Goal: Task Accomplishment & Management: Use online tool/utility

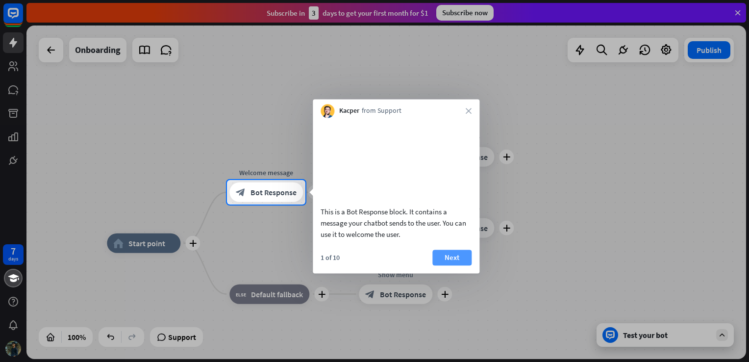
click at [459, 265] on button "Next" at bounding box center [451, 257] width 39 height 16
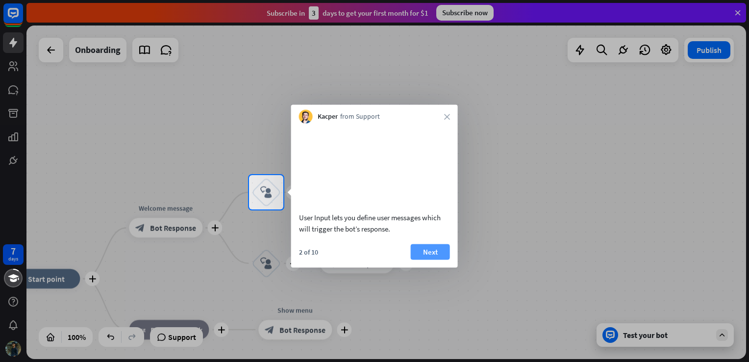
click at [432, 259] on button "Next" at bounding box center [430, 252] width 39 height 16
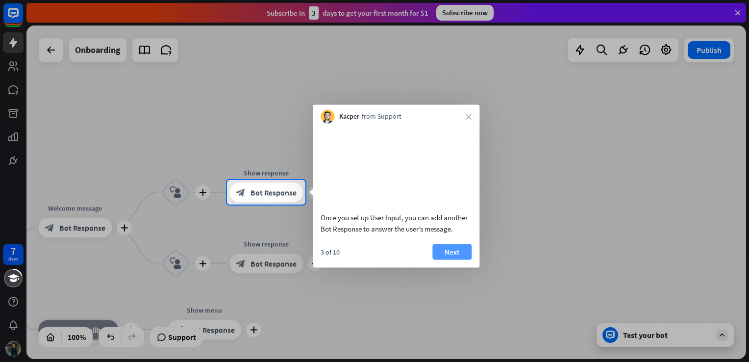
click at [442, 259] on button "Next" at bounding box center [451, 252] width 39 height 16
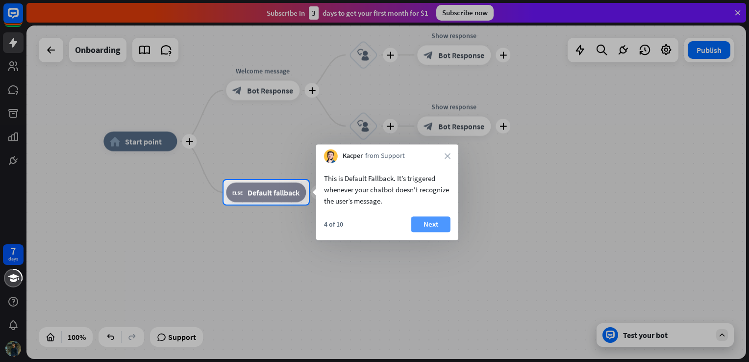
click at [427, 223] on button "Next" at bounding box center [430, 224] width 39 height 16
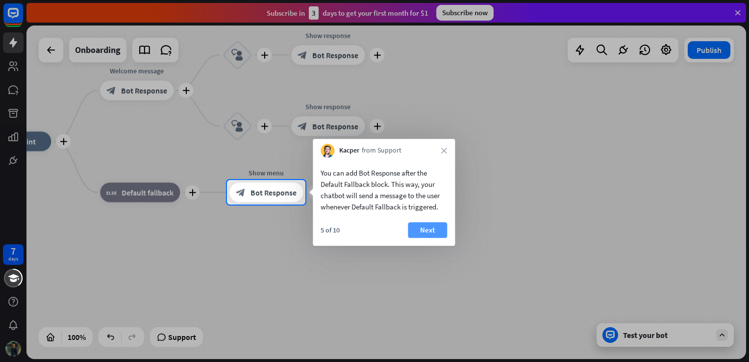
click at [425, 230] on button "Next" at bounding box center [427, 230] width 39 height 16
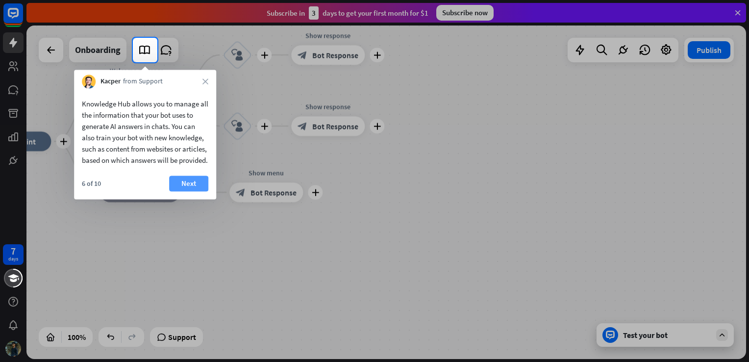
click at [190, 191] on button "Next" at bounding box center [188, 183] width 39 height 16
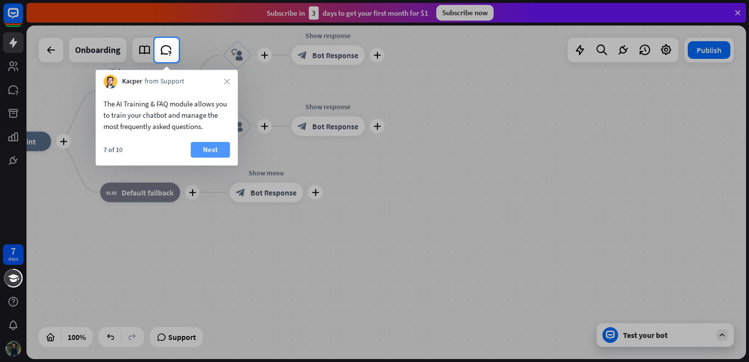
click at [208, 146] on button "Next" at bounding box center [210, 150] width 39 height 16
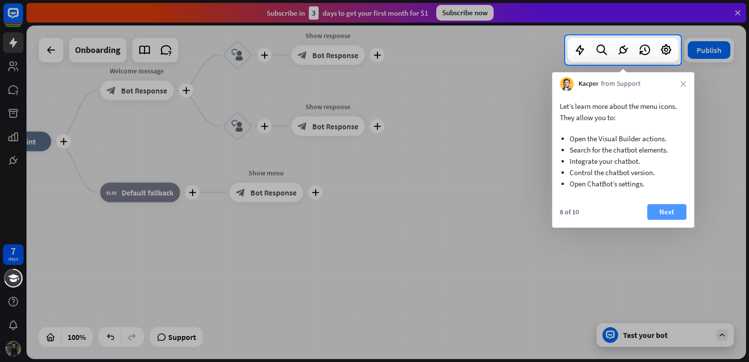
click at [671, 214] on button "Next" at bounding box center [666, 212] width 39 height 16
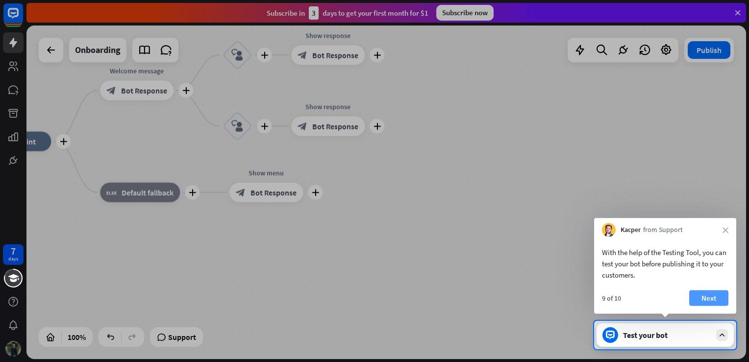
click at [706, 299] on button "Next" at bounding box center [708, 298] width 39 height 16
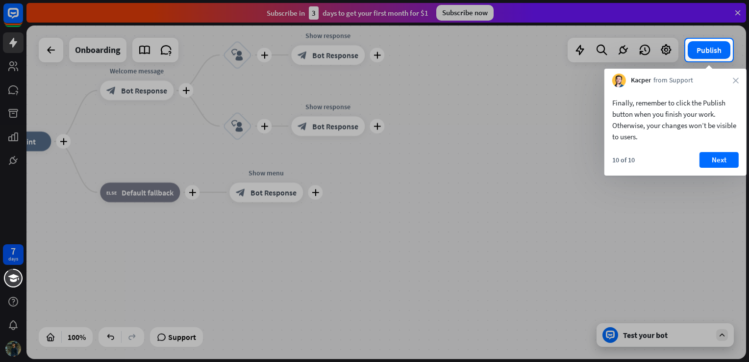
drag, startPoint x: 706, startPoint y: 299, endPoint x: 705, endPoint y: 146, distance: 152.9
click at [705, 146] on body "7 days close Product Help First steps Get started with ChatBot Help Center Foll…" at bounding box center [374, 181] width 749 height 362
click at [717, 155] on button "Next" at bounding box center [718, 160] width 39 height 16
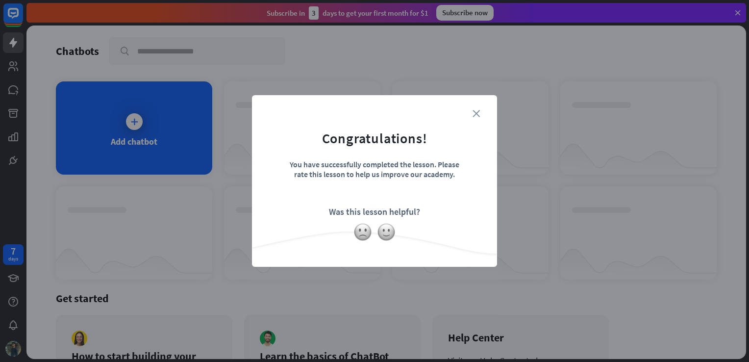
click at [474, 111] on icon "close" at bounding box center [475, 113] width 7 height 7
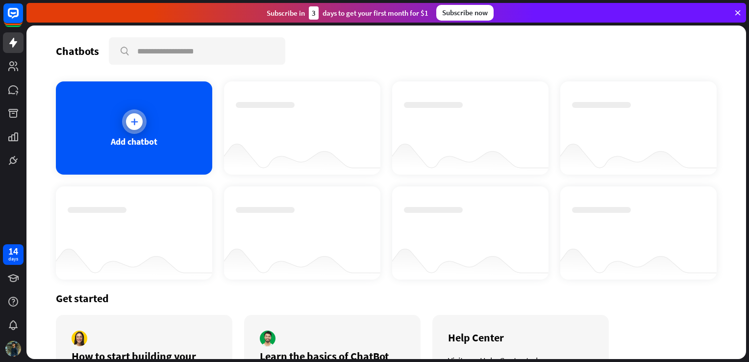
click at [150, 137] on div "Add chatbot" at bounding box center [134, 141] width 47 height 11
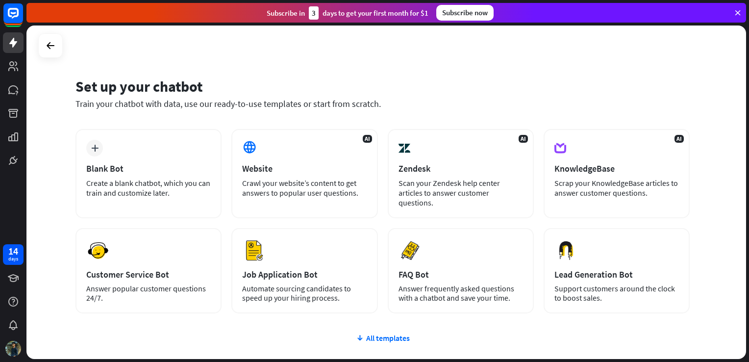
click at [465, 10] on div "Subscribe now" at bounding box center [464, 13] width 57 height 16
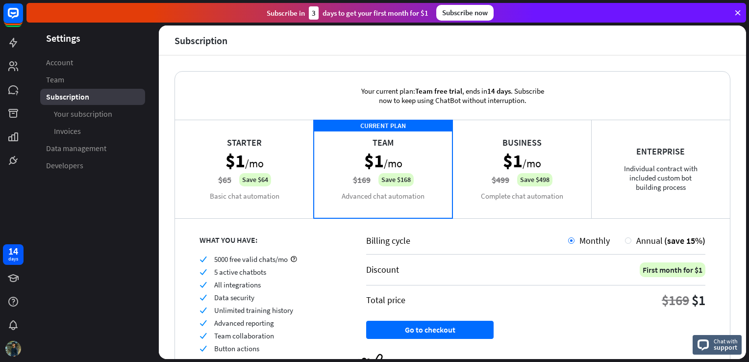
click at [251, 193] on div "Starter $1 /mo $65 Save $64 Basic chat automation" at bounding box center [244, 169] width 139 height 98
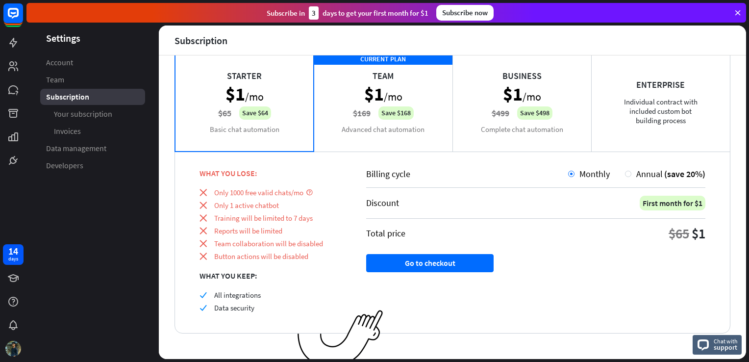
scroll to position [74, 0]
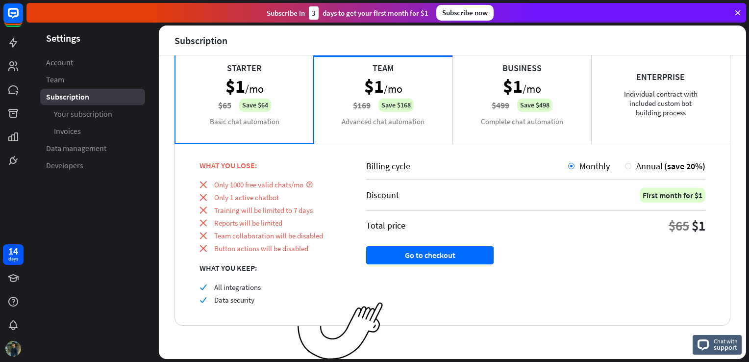
click at [358, 76] on div "CURRENT PLAN Team $1 /mo $169 Save $168 Advanced chat automation" at bounding box center [383, 94] width 139 height 98
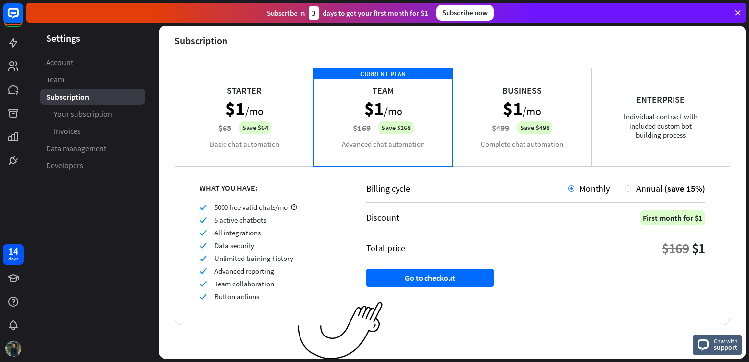
click at [292, 87] on div "Starter $1 /mo $65 Save $64 Basic chat automation" at bounding box center [244, 117] width 139 height 98
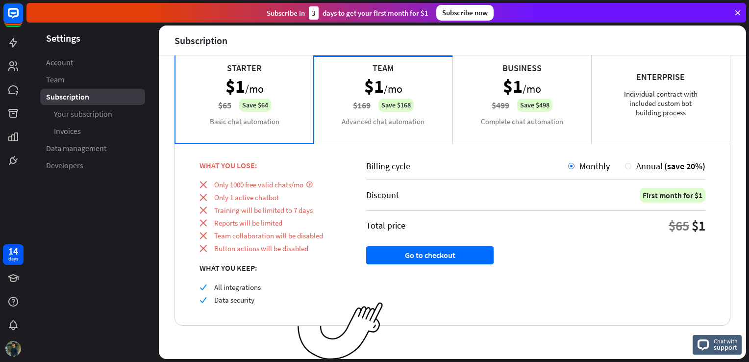
click at [734, 4] on div "Subscribe [DATE] to get your first month for $1 Subscribe now" at bounding box center [385, 13] width 719 height 20
click at [736, 14] on icon at bounding box center [737, 12] width 9 height 9
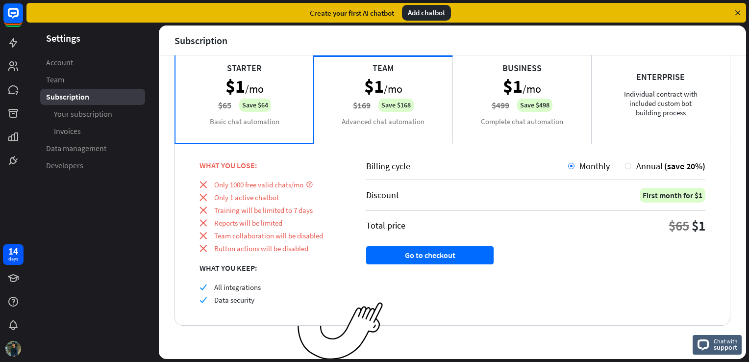
click at [736, 14] on icon at bounding box center [737, 12] width 9 height 9
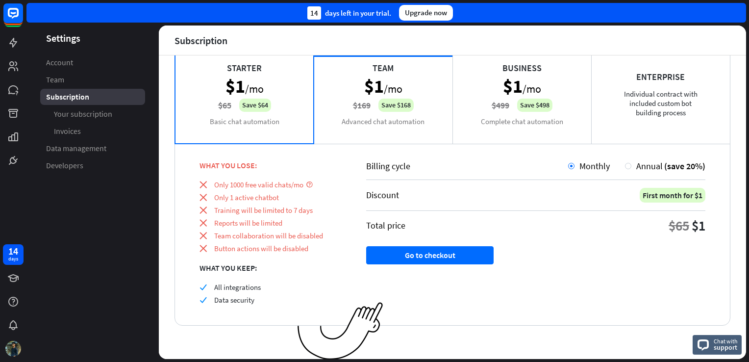
click at [736, 14] on div "14 days left in your trial. Upgrade now" at bounding box center [385, 13] width 719 height 20
click at [41, 232] on aside "Settings Account Team Subscription Your subscription Invoices Data management D…" at bounding box center [92, 191] width 132 height 333
click at [60, 62] on span "Account" at bounding box center [59, 62] width 27 height 10
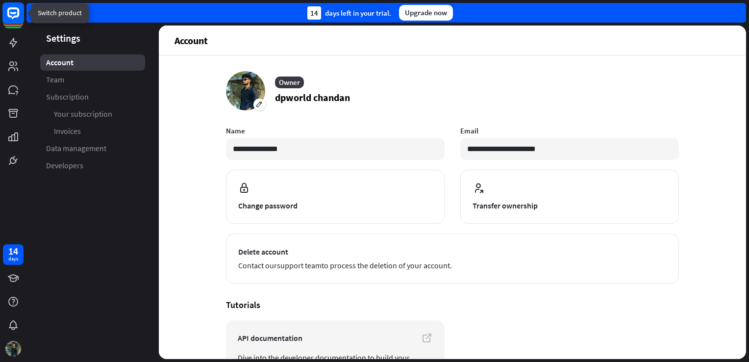
click at [9, 23] on rect at bounding box center [13, 13] width 22 height 22
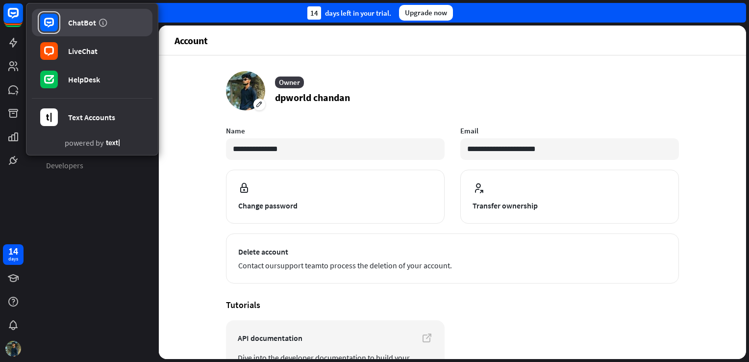
click at [65, 25] on link "ChatBot" at bounding box center [92, 22] width 121 height 27
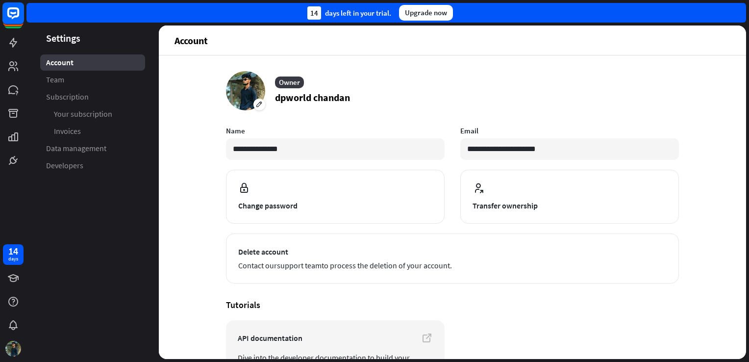
click at [4, 19] on rect at bounding box center [13, 13] width 22 height 22
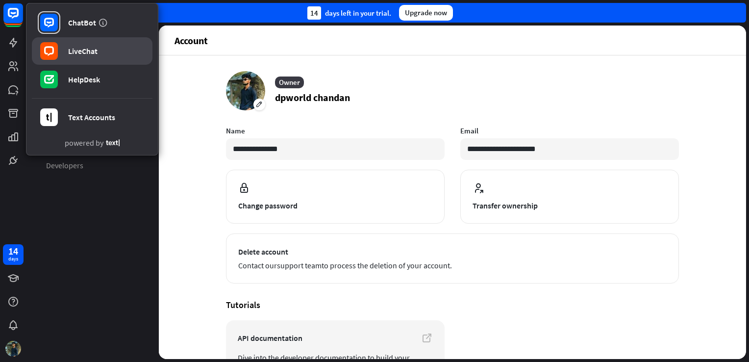
click at [74, 64] on link "LiveChat" at bounding box center [92, 50] width 121 height 27
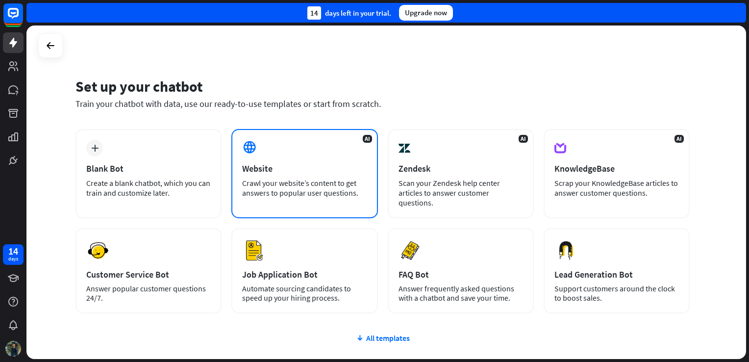
click at [285, 175] on div "AI Website Crawl your website’s content to get answers to popular user question…" at bounding box center [304, 173] width 146 height 89
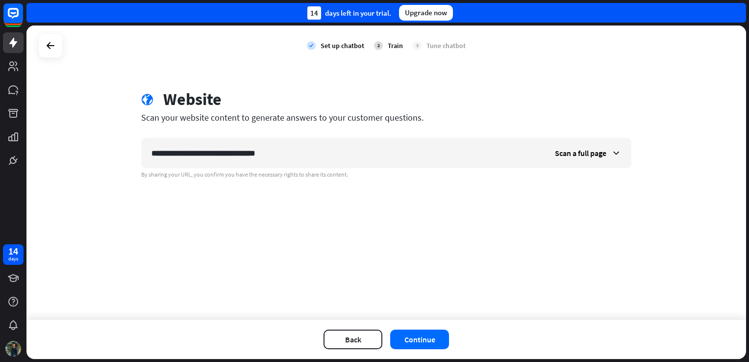
type input "**********"
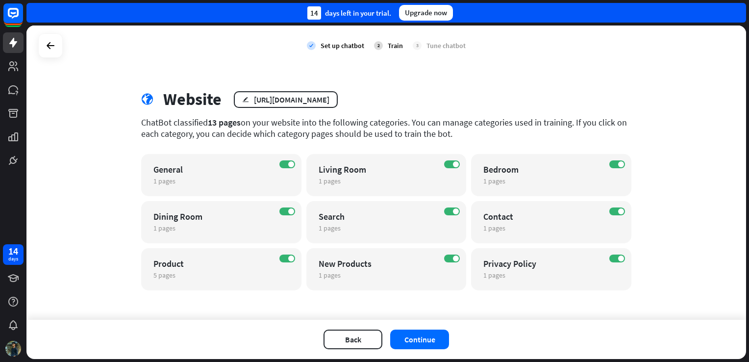
scroll to position [1, 0]
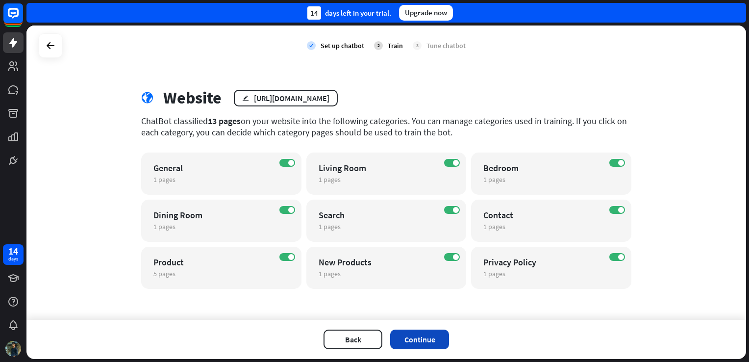
click at [415, 332] on button "Continue" at bounding box center [419, 339] width 59 height 20
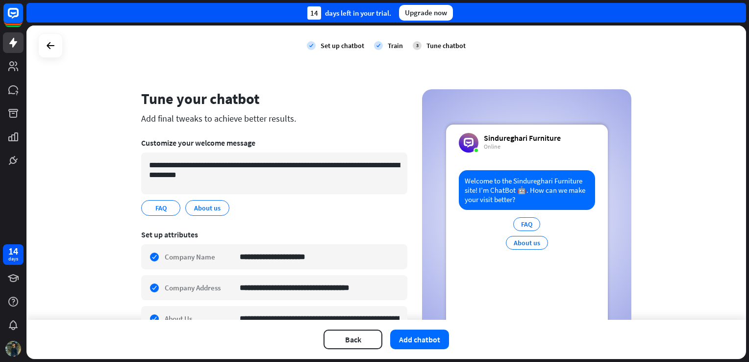
scroll to position [84, 0]
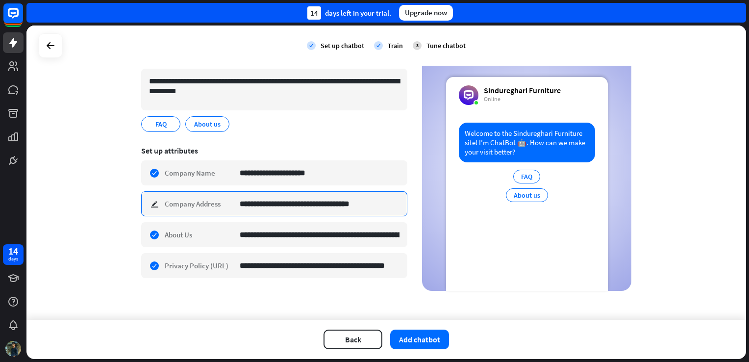
click at [299, 197] on input "**********" at bounding box center [320, 204] width 160 height 24
click at [255, 202] on input "**********" at bounding box center [320, 204] width 160 height 24
click at [302, 208] on input "**********" at bounding box center [320, 204] width 160 height 24
click at [257, 205] on input "**********" at bounding box center [320, 204] width 160 height 24
click at [310, 205] on input "**********" at bounding box center [320, 204] width 160 height 24
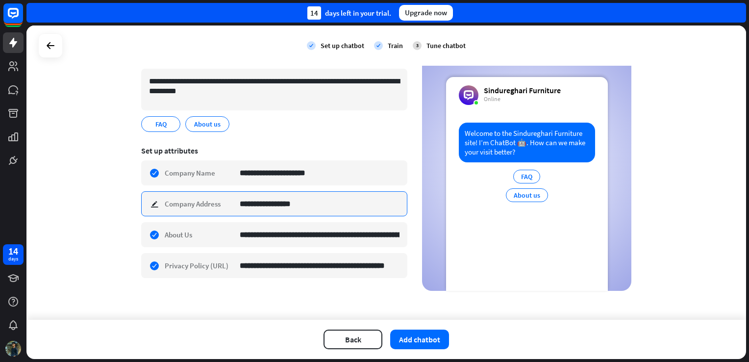
paste input "**********"
type input "**********"
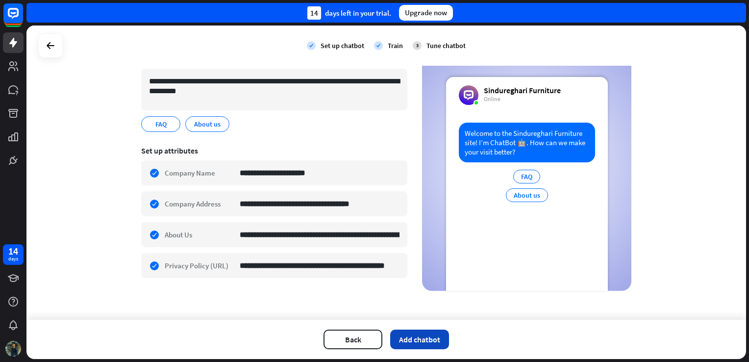
click at [403, 337] on button "Add chatbot" at bounding box center [419, 339] width 59 height 20
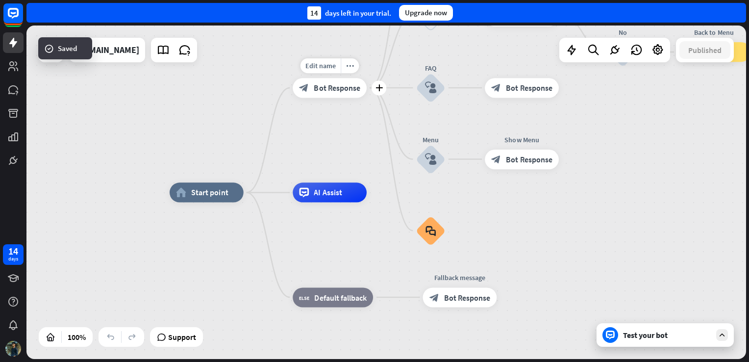
click at [338, 87] on span "Bot Response" at bounding box center [337, 88] width 46 height 10
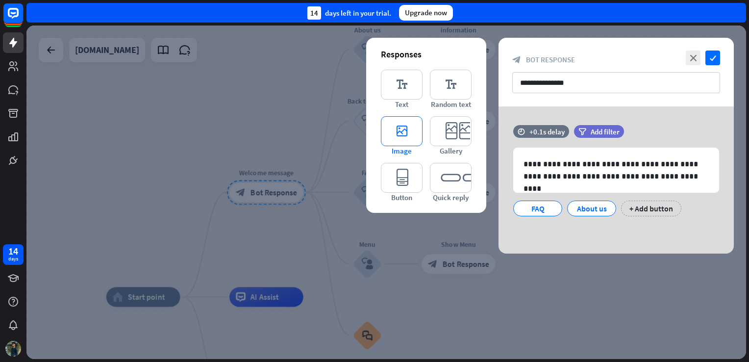
click at [416, 140] on icon "editor_image" at bounding box center [402, 131] width 42 height 30
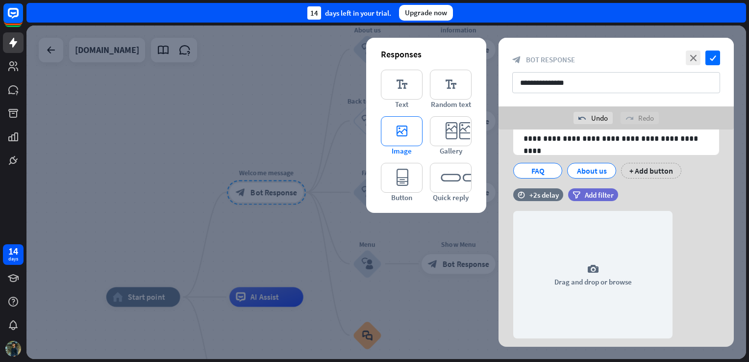
scroll to position [86, 0]
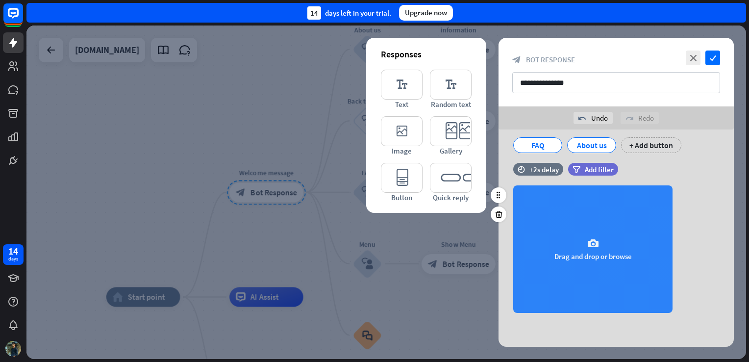
click at [583, 242] on div "camera Drag and drop or browse" at bounding box center [592, 248] width 159 height 127
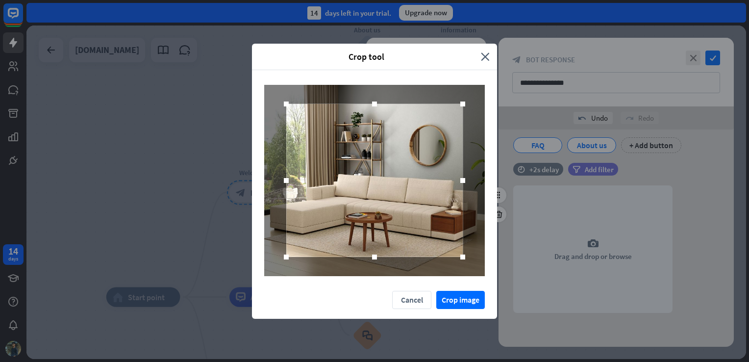
drag, startPoint x: 284, startPoint y: 181, endPoint x: 245, endPoint y: 182, distance: 39.7
click at [245, 182] on div "Crop tool close Cancel Crop image" at bounding box center [374, 181] width 749 height 362
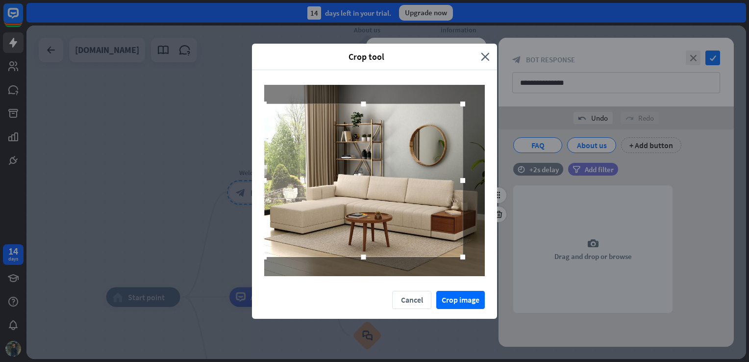
drag, startPoint x: 464, startPoint y: 183, endPoint x: 530, endPoint y: 181, distance: 66.2
click at [530, 181] on div "Crop tool close Cancel Crop image" at bounding box center [374, 181] width 749 height 362
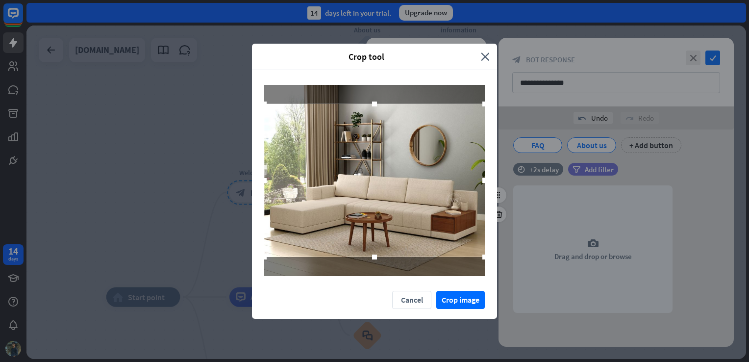
drag, startPoint x: 374, startPoint y: 257, endPoint x: 369, endPoint y: 297, distance: 40.5
click at [369, 297] on div "Crop tool close Cancel Crop image" at bounding box center [374, 181] width 245 height 275
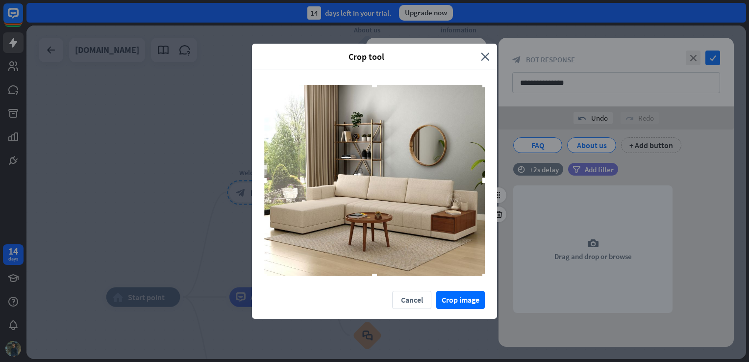
drag, startPoint x: 373, startPoint y: 99, endPoint x: 381, endPoint y: 62, distance: 38.1
click at [381, 62] on div "Crop tool close Cancel Crop image" at bounding box center [374, 181] width 245 height 275
click at [465, 300] on button "Crop image" at bounding box center [460, 300] width 49 height 18
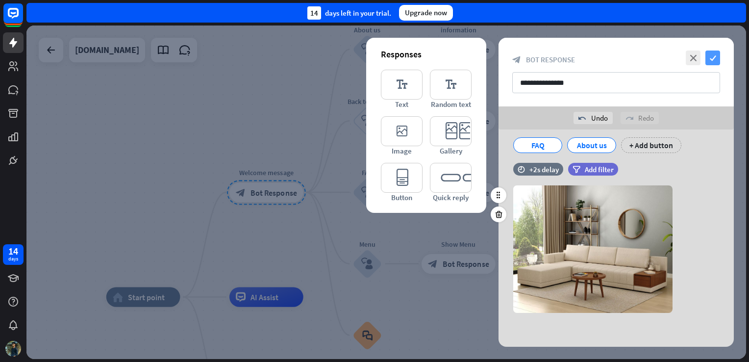
click at [711, 61] on icon "check" at bounding box center [712, 57] width 15 height 15
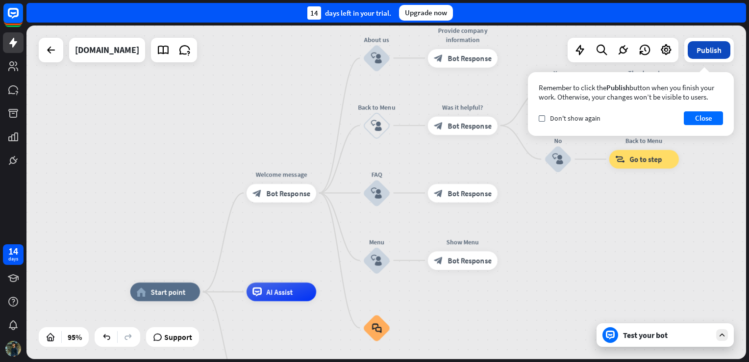
click at [703, 49] on button "Publish" at bounding box center [708, 50] width 43 height 18
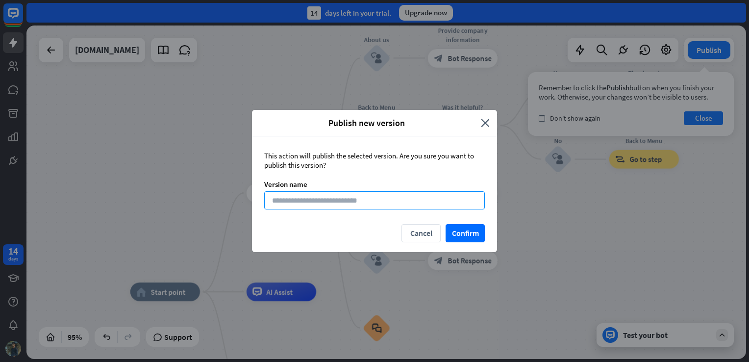
click at [318, 200] on input at bounding box center [374, 200] width 221 height 18
type input "*******"
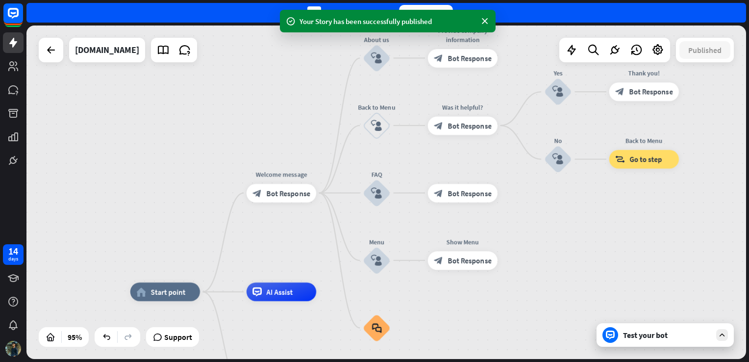
click at [677, 337] on div "Test your bot" at bounding box center [667, 335] width 88 height 10
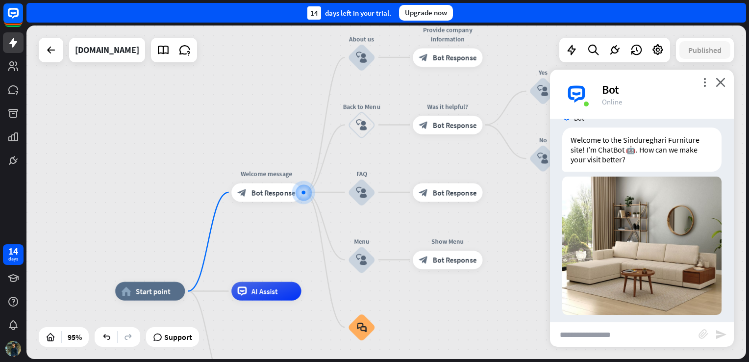
scroll to position [20, 0]
click at [605, 328] on input "text" at bounding box center [624, 334] width 148 height 25
type input "**********"
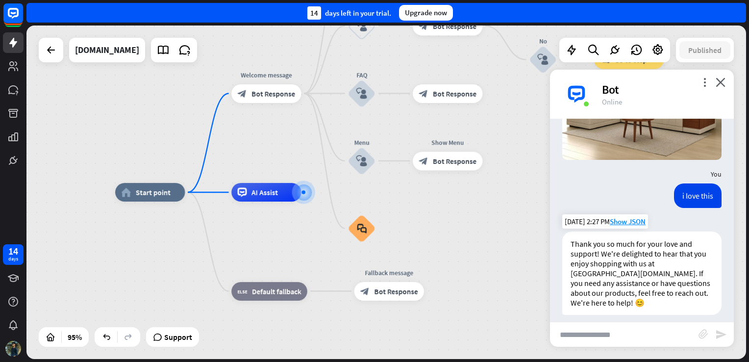
scroll to position [175, 0]
click at [590, 323] on input "text" at bounding box center [624, 334] width 148 height 25
type input "**********"
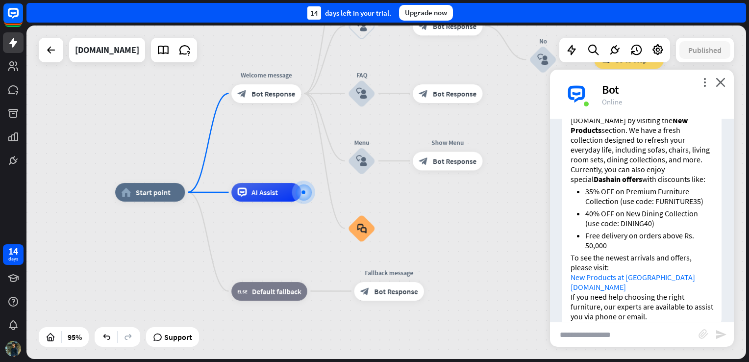
scroll to position [487, 0]
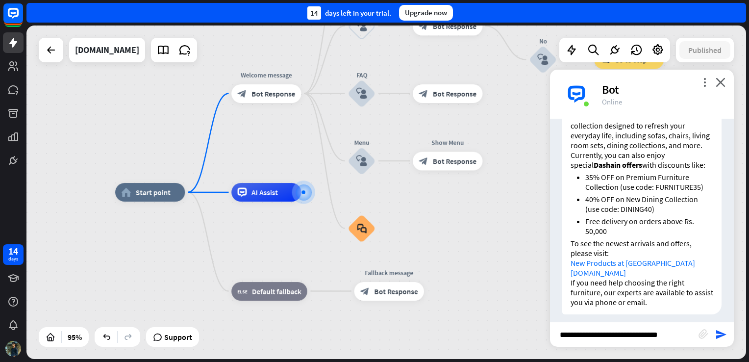
type input "**********"
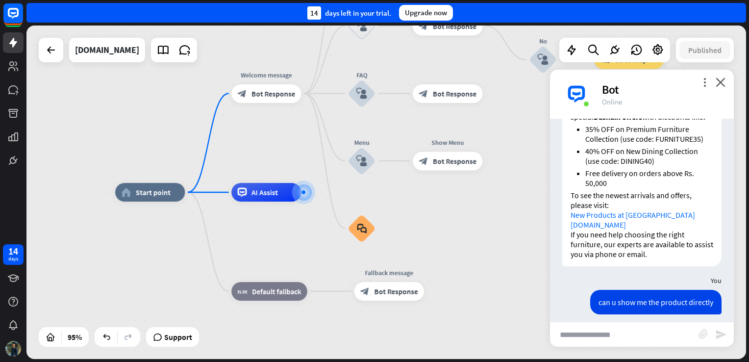
scroll to position [700, 0]
